Goal: Task Accomplishment & Management: Use online tool/utility

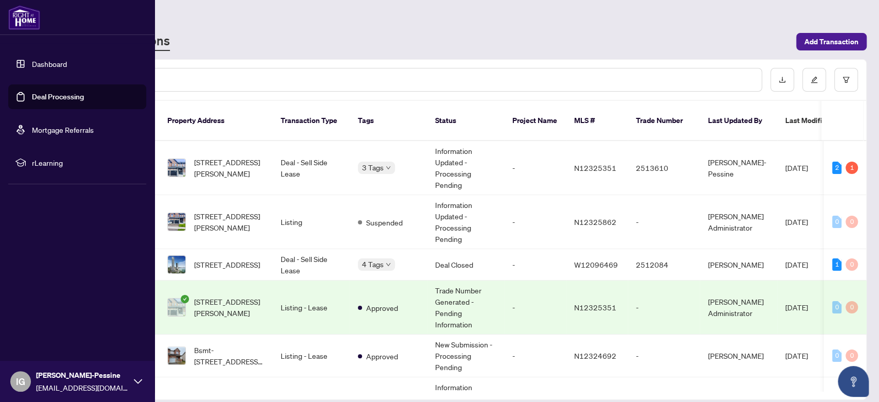
click at [48, 94] on link "Deal Processing" at bounding box center [58, 96] width 52 height 9
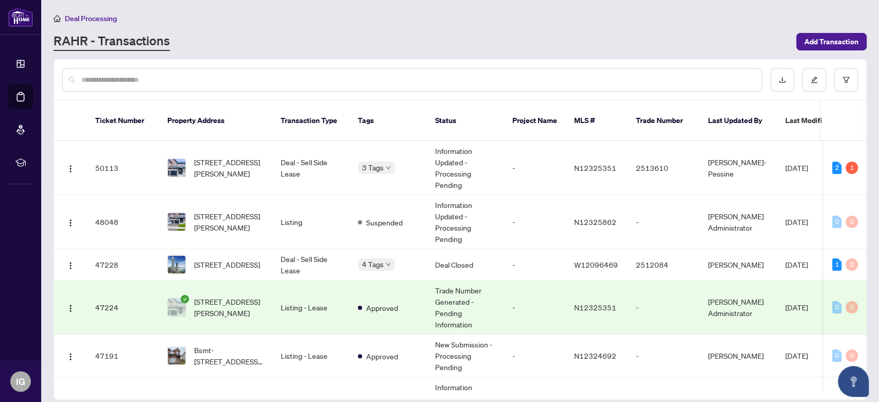
click at [249, 79] on input "text" at bounding box center [417, 79] width 672 height 11
type input "****"
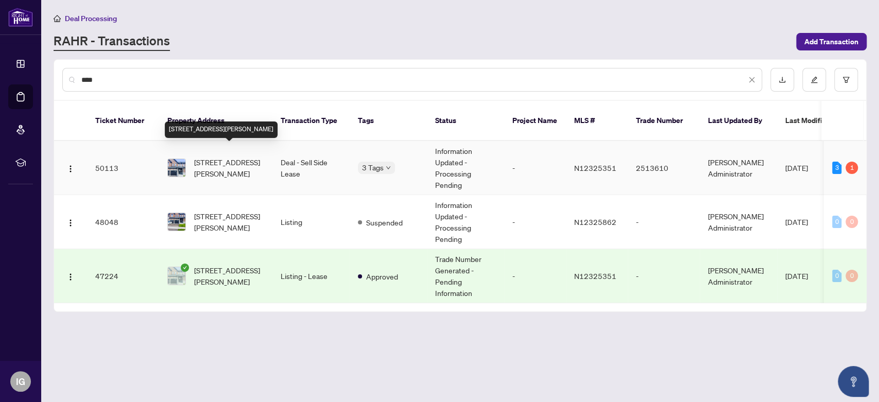
click at [247, 157] on span "[STREET_ADDRESS][PERSON_NAME]" at bounding box center [229, 168] width 70 height 23
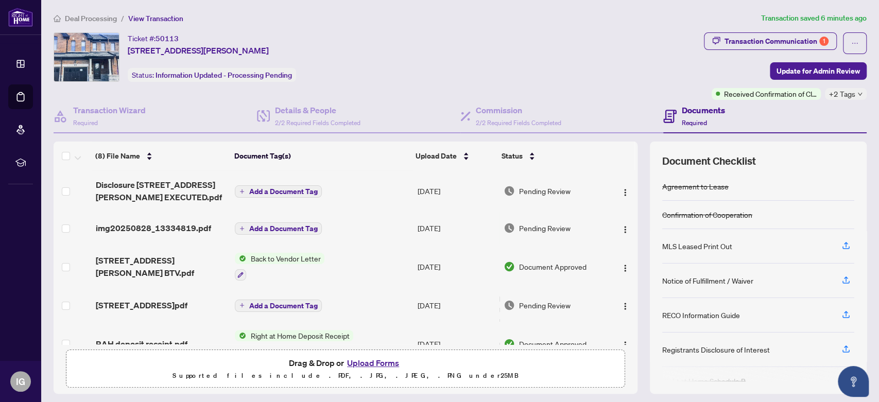
click at [808, 31] on div "Deal Processing / View Transaction Transaction saved 6 minutes ago Ticket #: 50…" at bounding box center [460, 215] width 822 height 407
click at [804, 40] on div "Transaction Communication 1" at bounding box center [777, 41] width 104 height 16
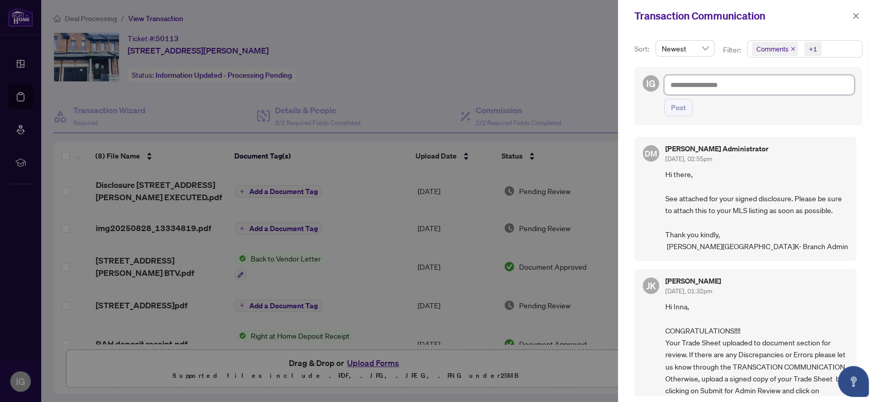
click at [687, 92] on textarea at bounding box center [760, 85] width 190 height 20
type textarea "*"
click at [858, 12] on icon "close" at bounding box center [856, 15] width 7 height 7
